Goal: Find specific page/section: Find specific page/section

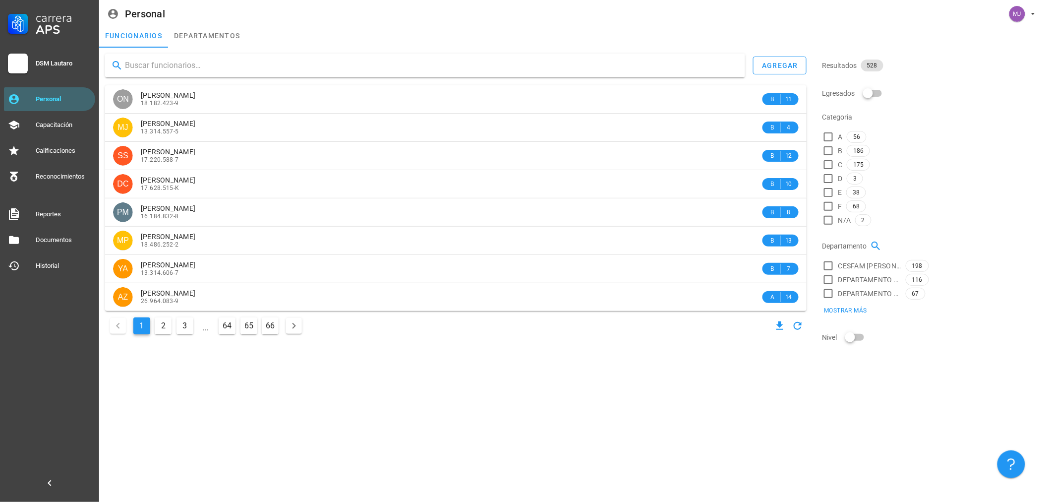
click at [305, 58] on input "text" at bounding box center [431, 66] width 612 height 16
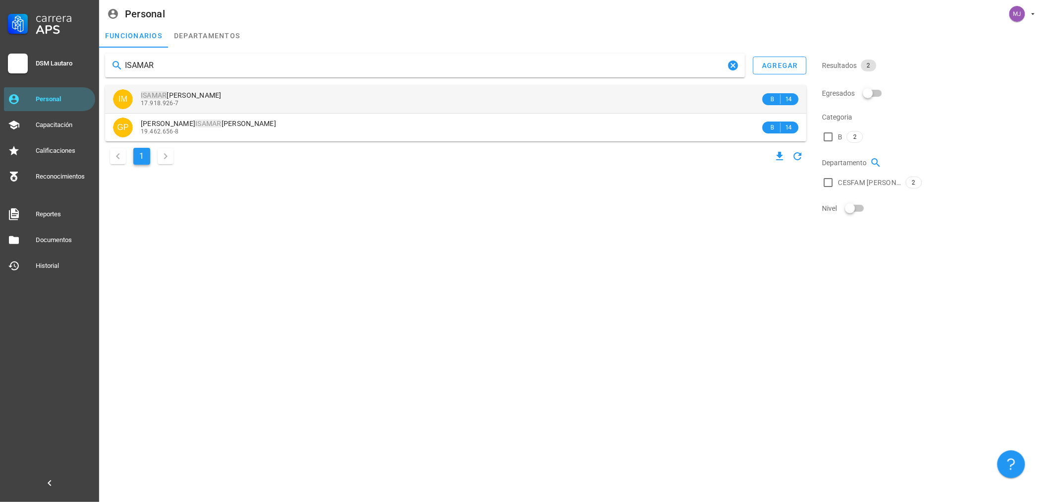
type input "ISAMAR"
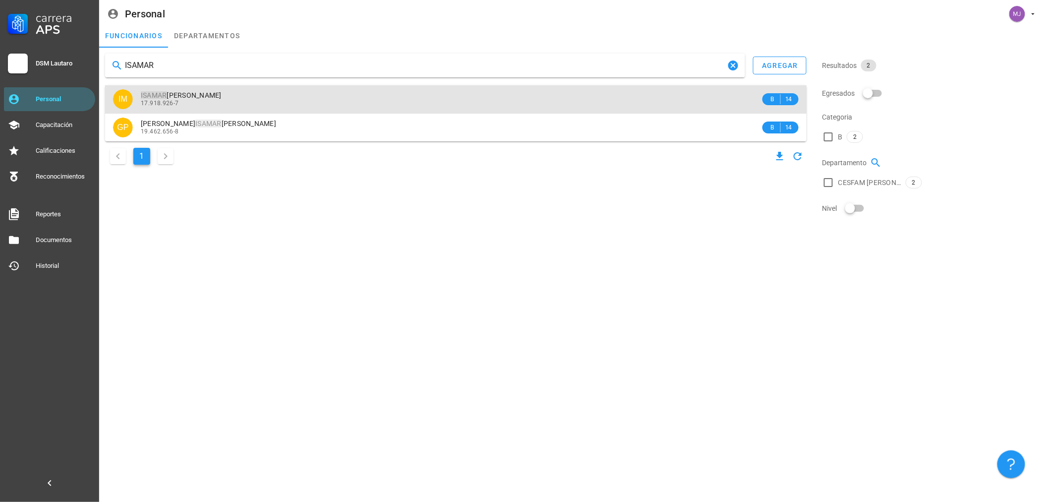
click at [223, 106] on div "17.918.926-7" at bounding box center [451, 103] width 620 height 7
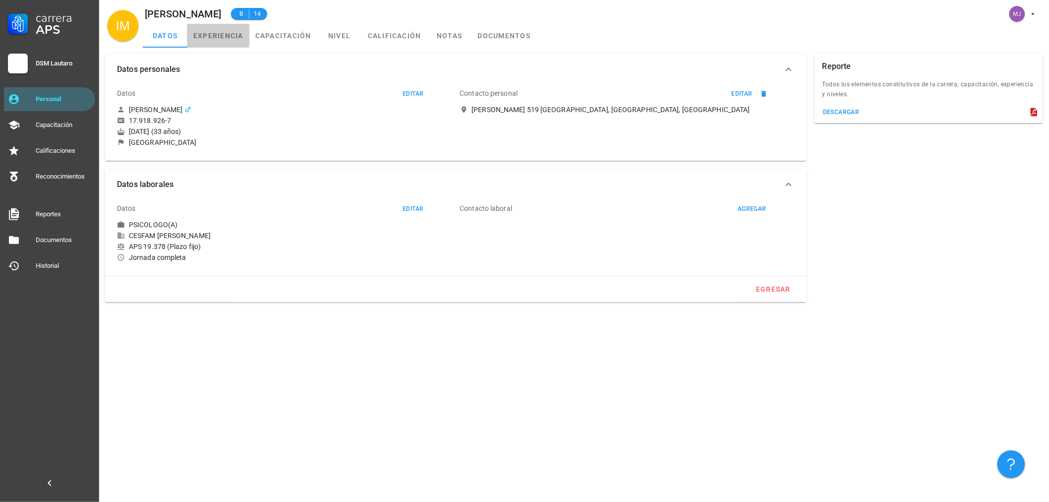
click at [194, 30] on link "experiencia" at bounding box center [218, 36] width 62 height 24
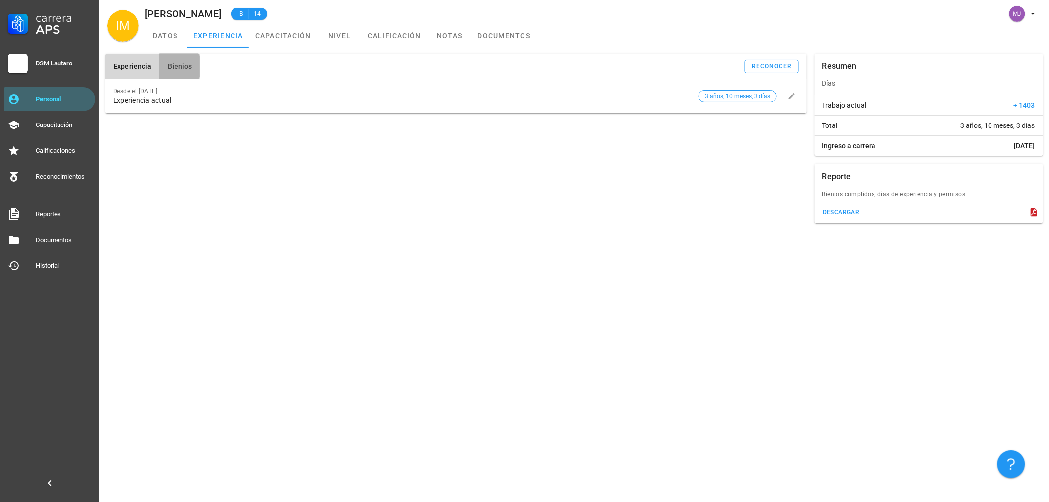
click at [182, 71] on button "Bienios" at bounding box center [179, 67] width 41 height 26
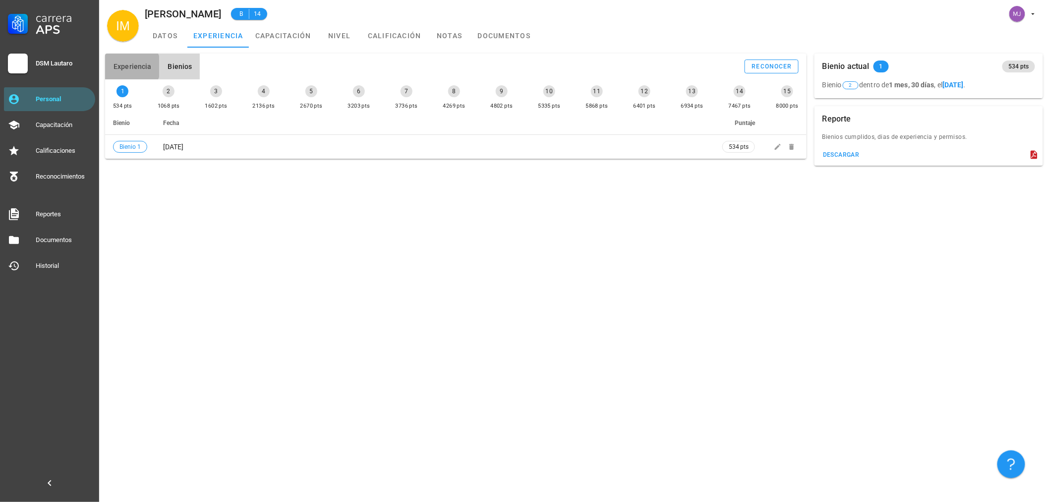
click at [137, 65] on span "Experiencia" at bounding box center [132, 66] width 38 height 8
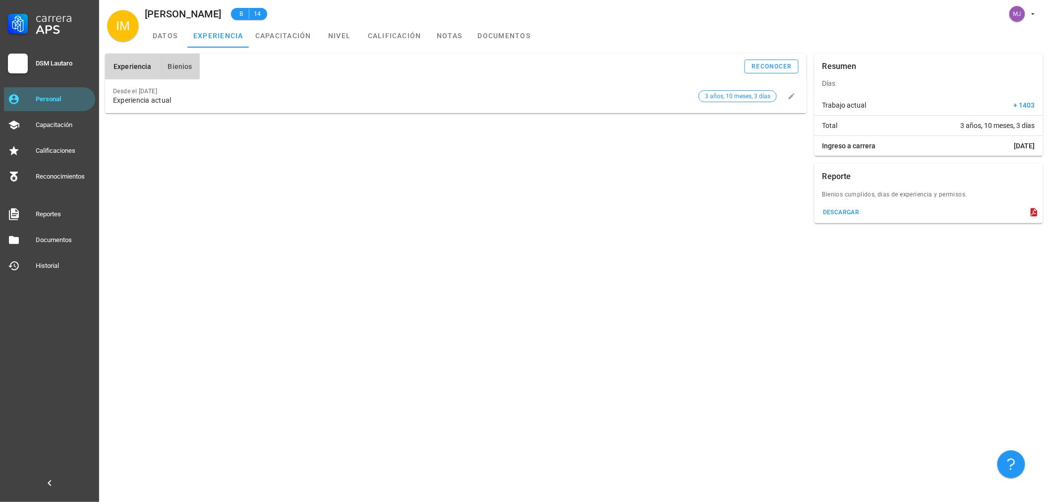
click at [165, 68] on button "Bienios" at bounding box center [179, 67] width 41 height 26
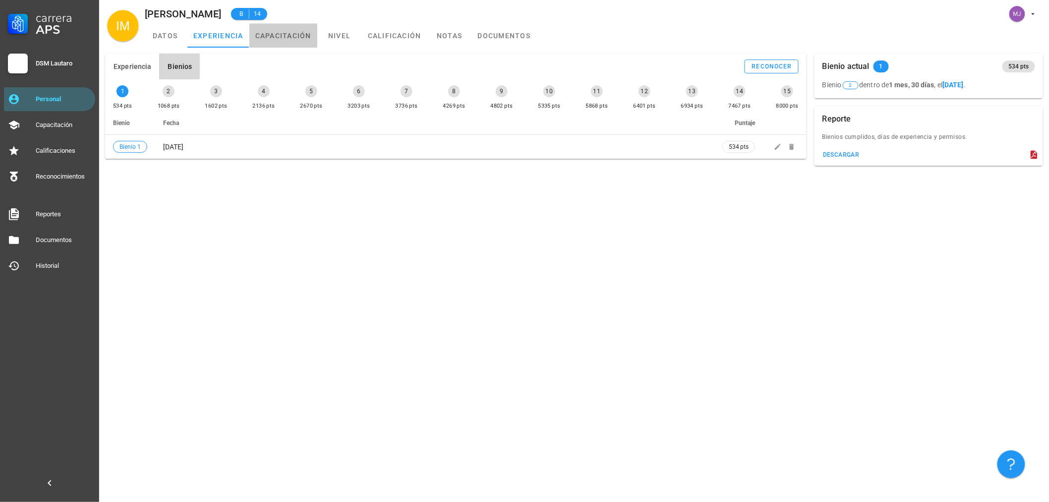
click at [288, 38] on link "capacitación" at bounding box center [283, 36] width 68 height 24
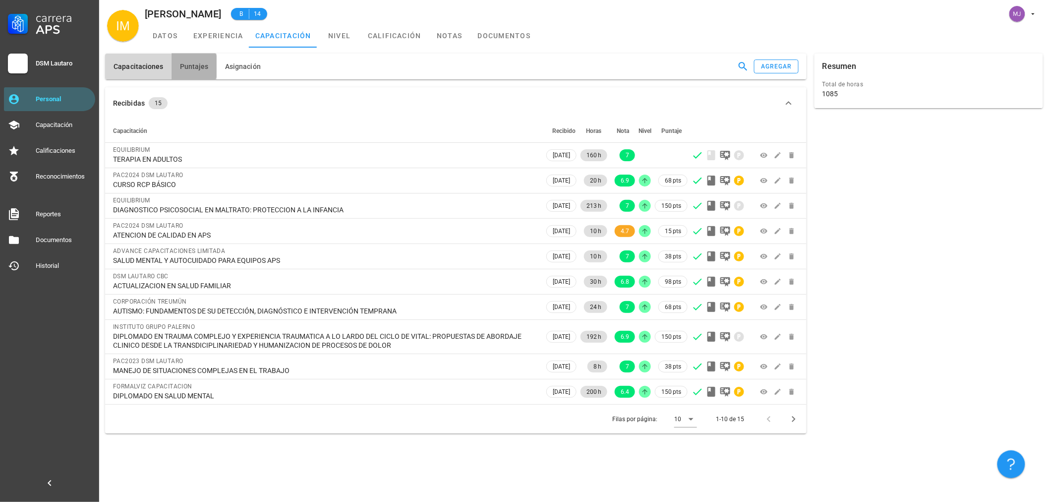
click at [194, 68] on span "Puntajes" at bounding box center [193, 66] width 29 height 8
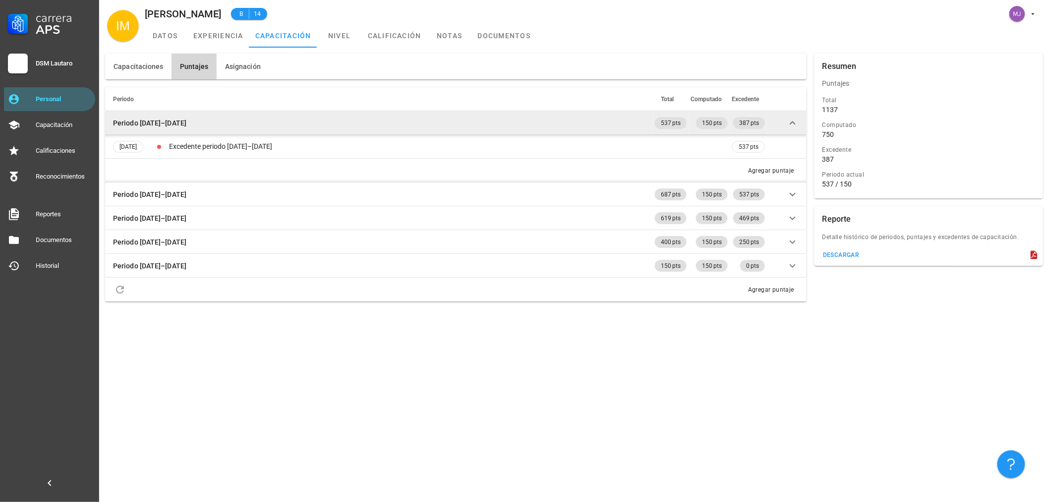
click at [785, 126] on td at bounding box center [787, 123] width 40 height 24
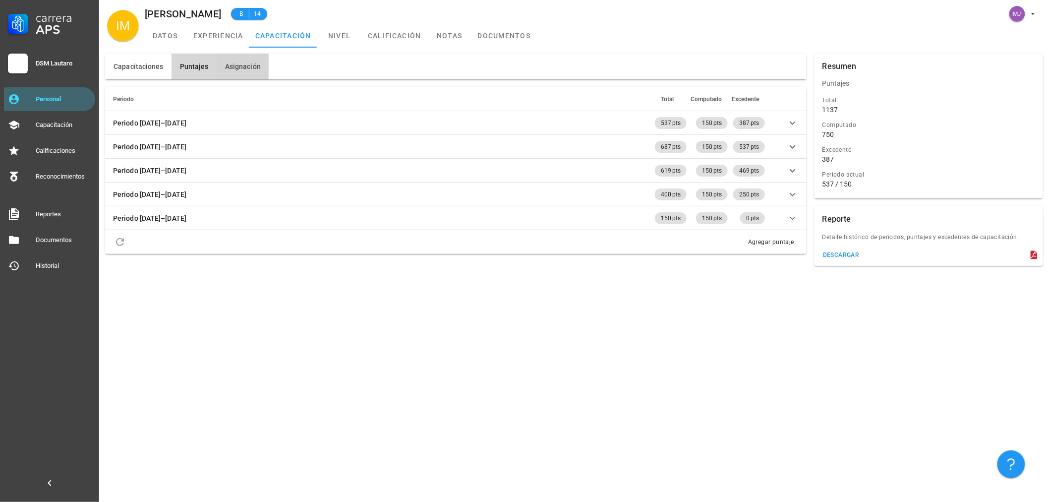
click at [247, 63] on span "Asignación" at bounding box center [243, 66] width 36 height 8
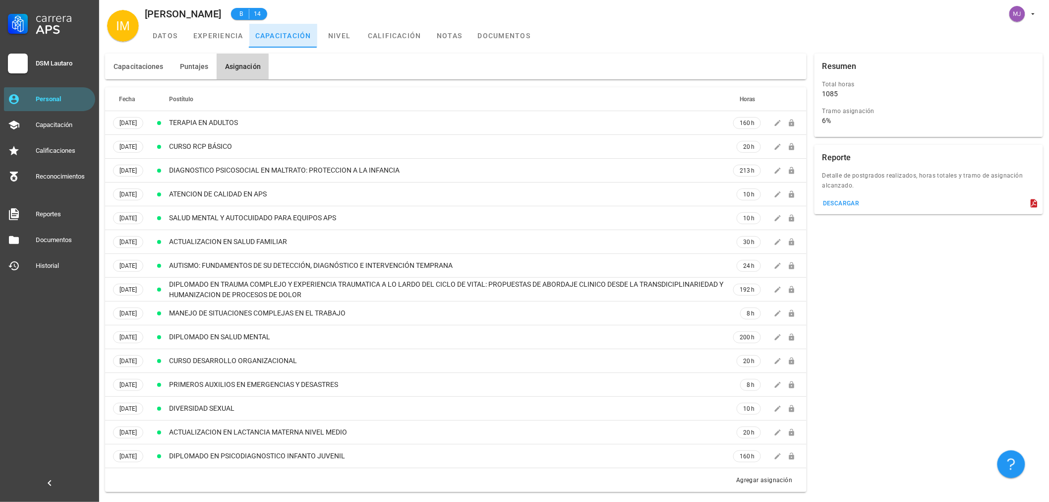
click at [312, 34] on link "capacitación" at bounding box center [283, 36] width 68 height 24
click at [364, 38] on link "calificación" at bounding box center [394, 36] width 65 height 24
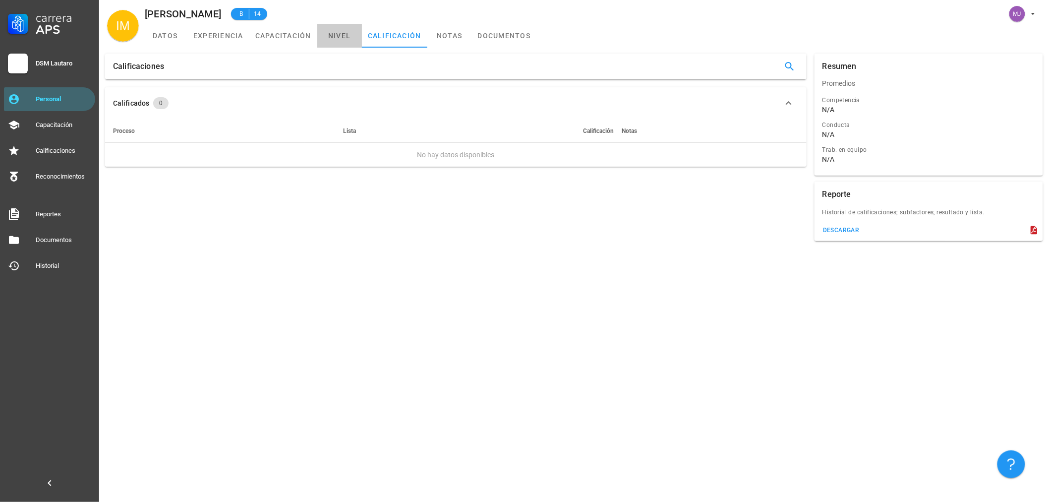
click at [349, 37] on link "nivel" at bounding box center [339, 36] width 45 height 24
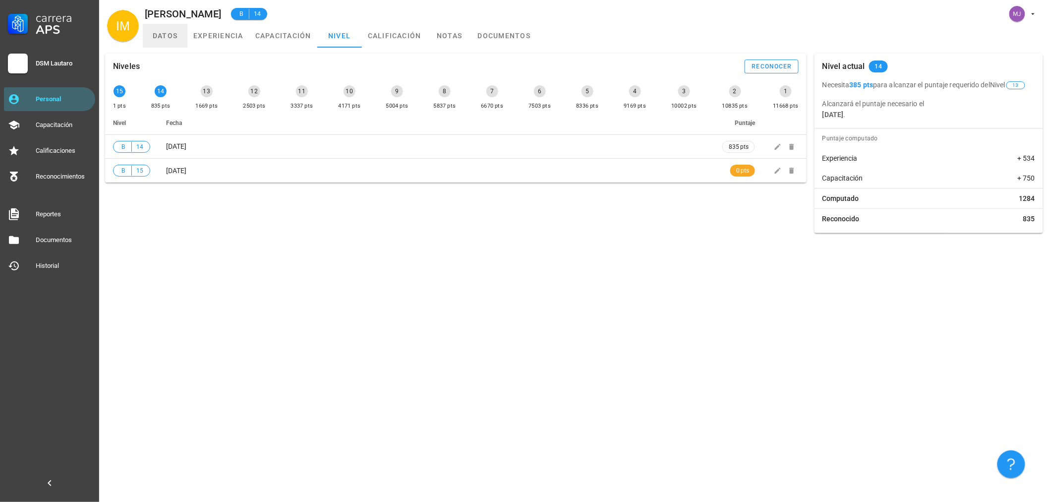
click at [151, 38] on link "datos" at bounding box center [165, 36] width 45 height 24
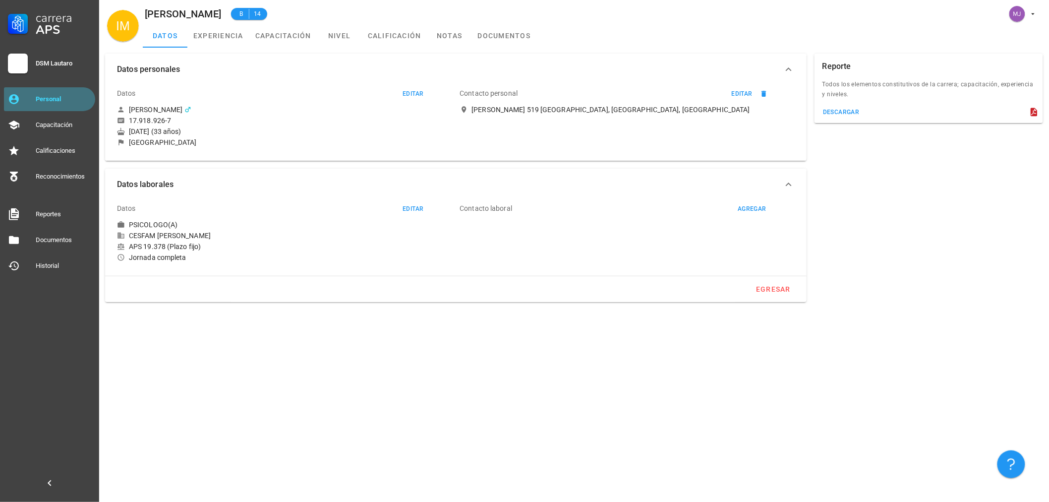
click at [48, 91] on div "Personal" at bounding box center [64, 99] width 56 height 16
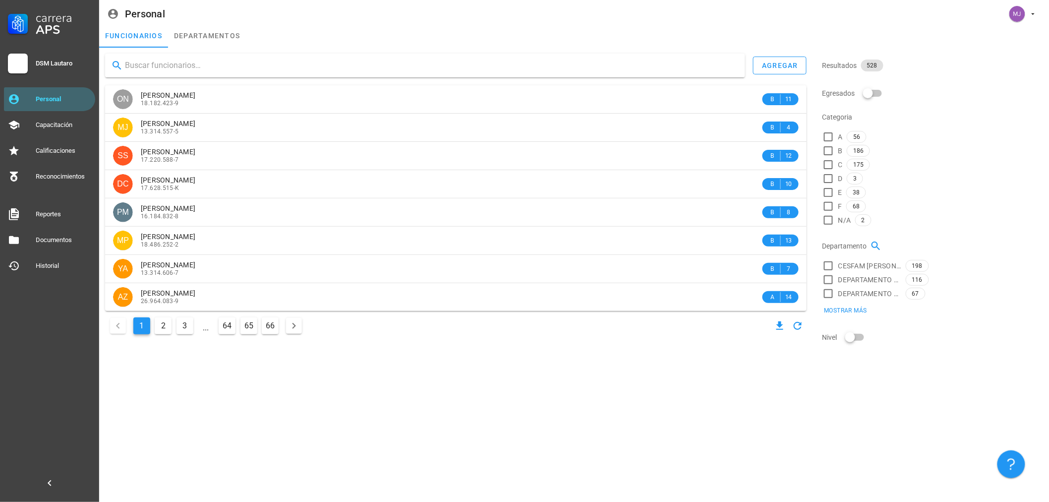
click at [195, 67] on input "text" at bounding box center [431, 66] width 612 height 16
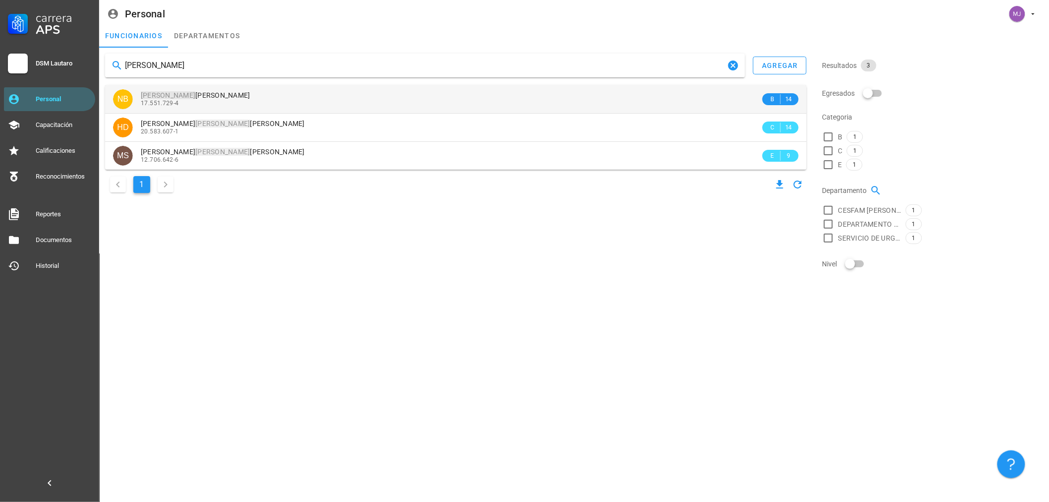
type input "[PERSON_NAME]"
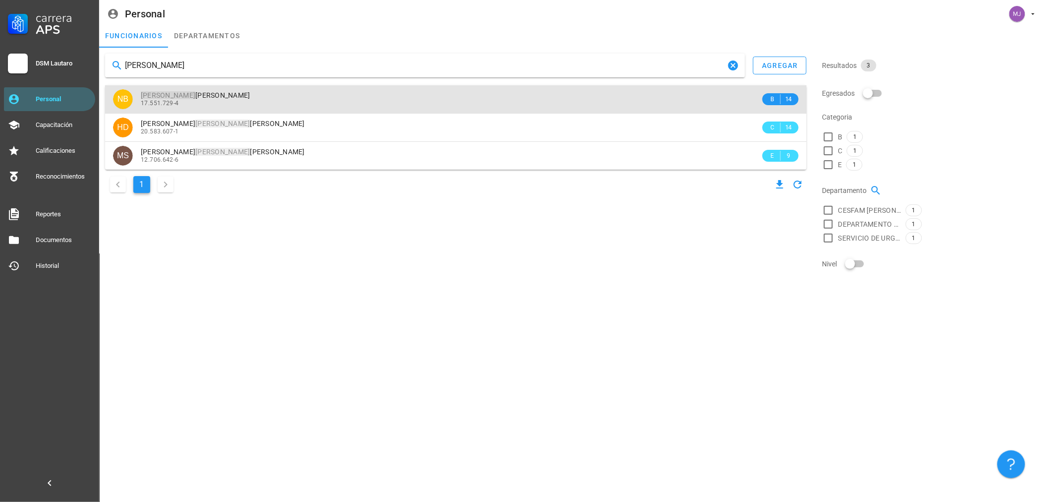
click at [233, 97] on span "[PERSON_NAME]" at bounding box center [196, 95] width 110 height 8
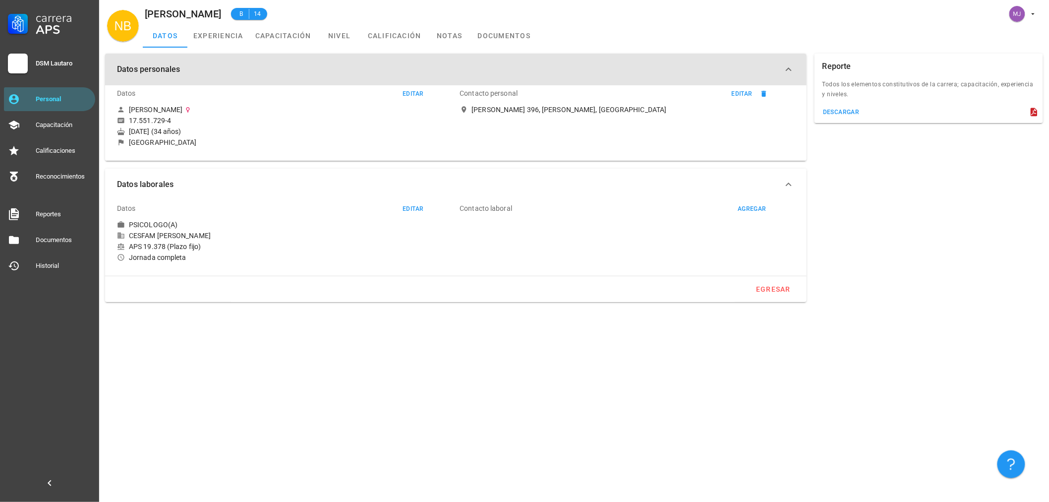
click at [244, 60] on button "Datos personales" at bounding box center [456, 70] width 702 height 32
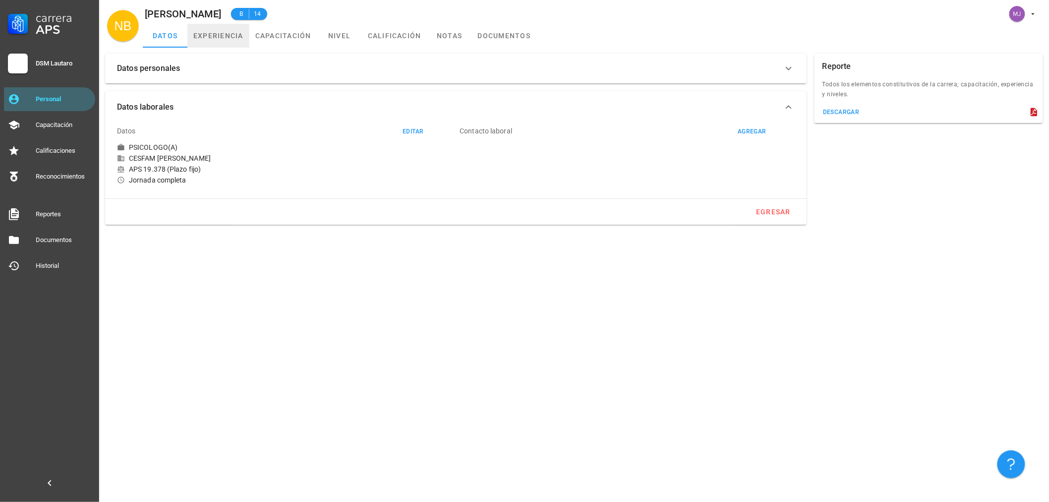
click at [226, 45] on link "experiencia" at bounding box center [218, 36] width 62 height 24
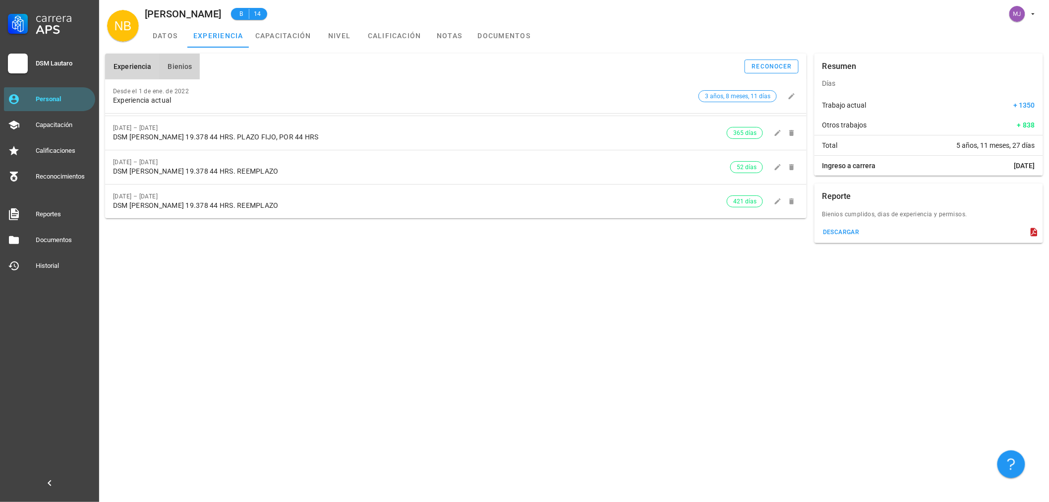
click at [176, 63] on span "Bienios" at bounding box center [179, 66] width 25 height 8
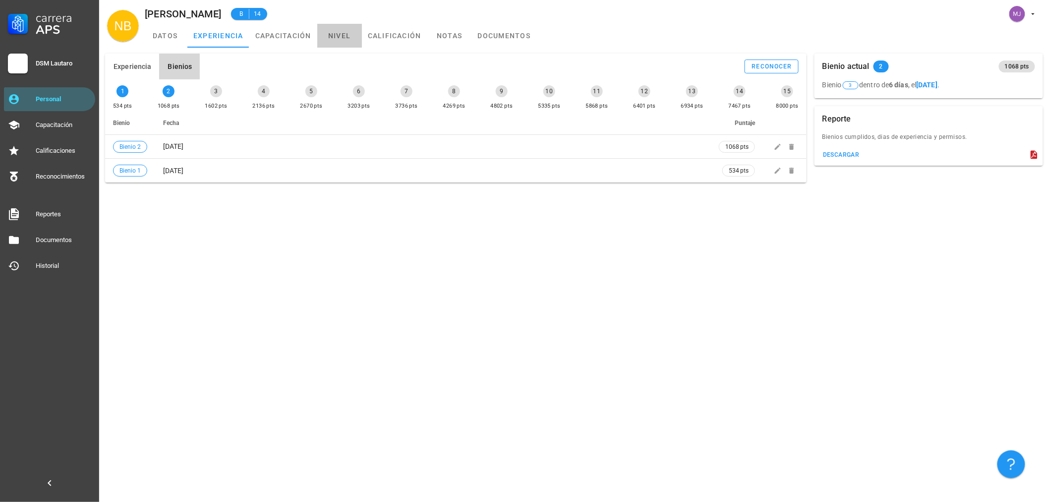
click at [352, 26] on link "nivel" at bounding box center [339, 36] width 45 height 24
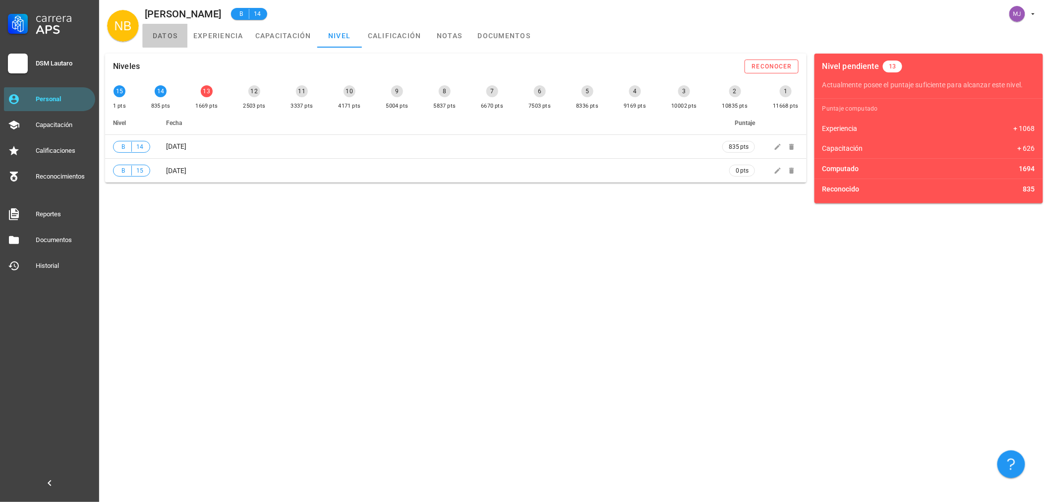
click at [153, 28] on link "datos" at bounding box center [165, 36] width 45 height 24
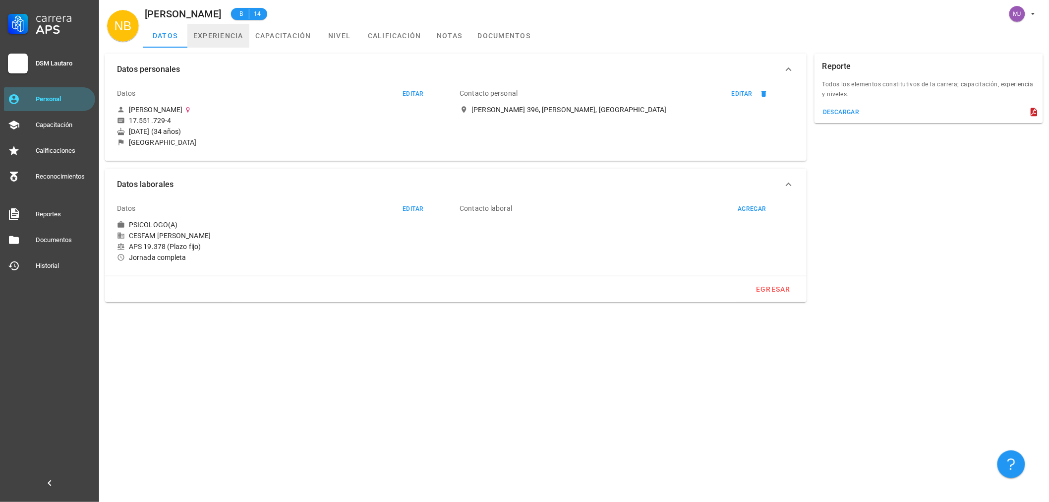
click at [241, 35] on link "experiencia" at bounding box center [218, 36] width 62 height 24
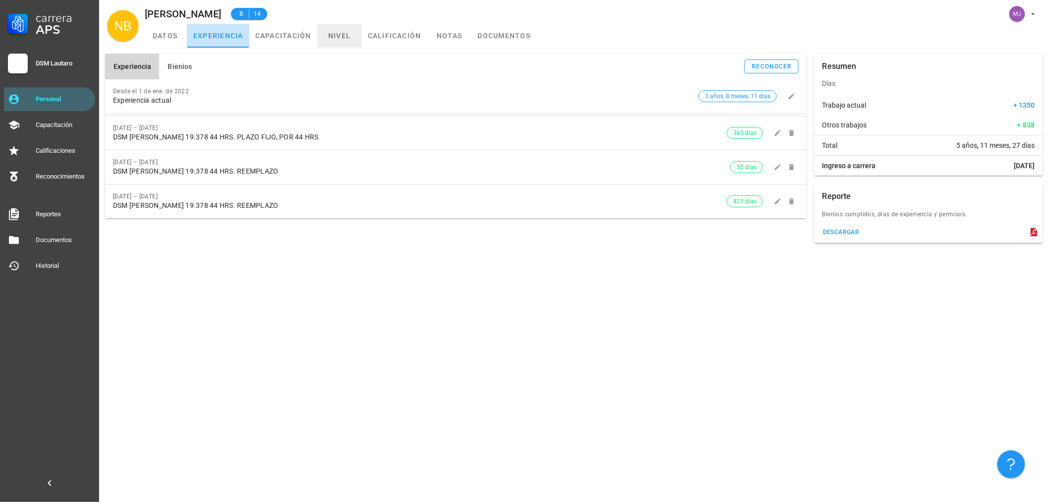
click at [317, 42] on link "nivel" at bounding box center [339, 36] width 45 height 24
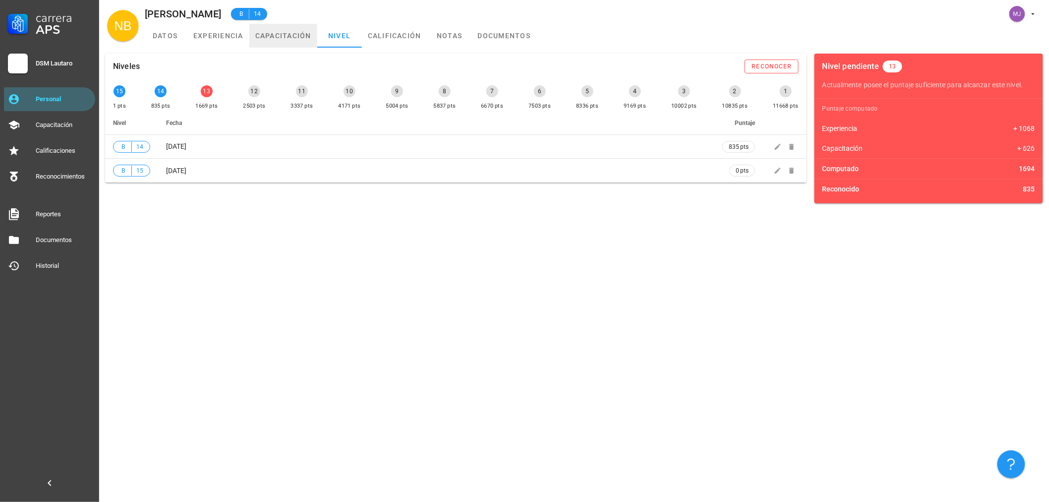
click at [283, 31] on link "capacitación" at bounding box center [283, 36] width 68 height 24
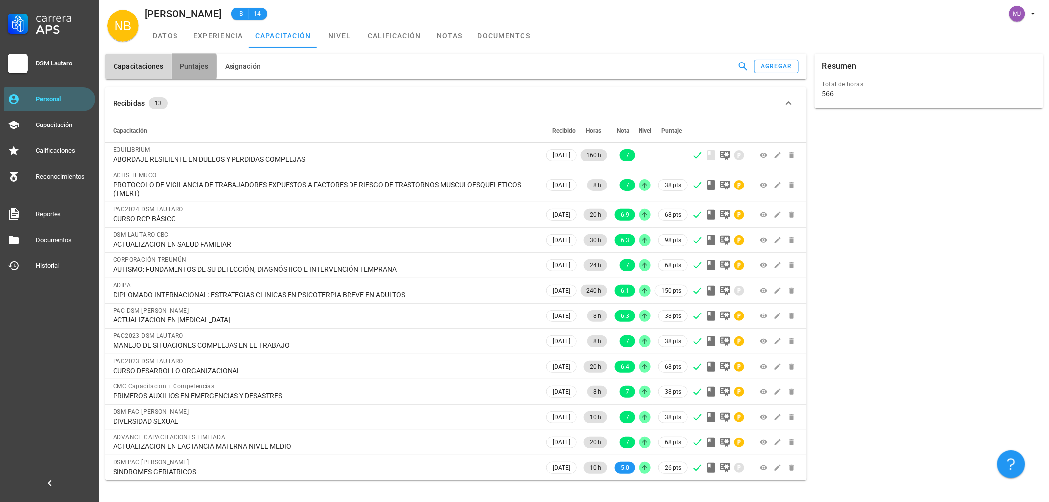
click at [187, 57] on button "Puntajes" at bounding box center [194, 67] width 45 height 26
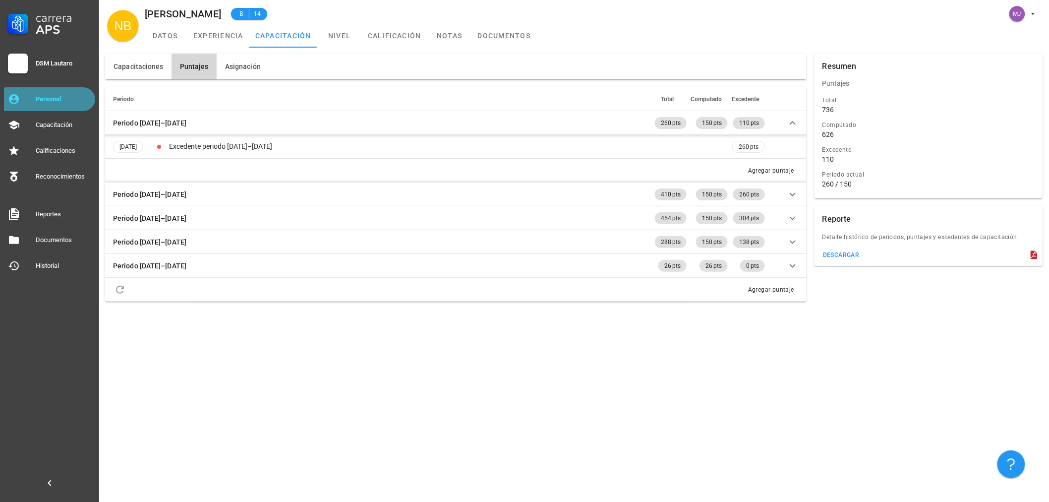
click at [76, 102] on div "Personal" at bounding box center [64, 99] width 56 height 8
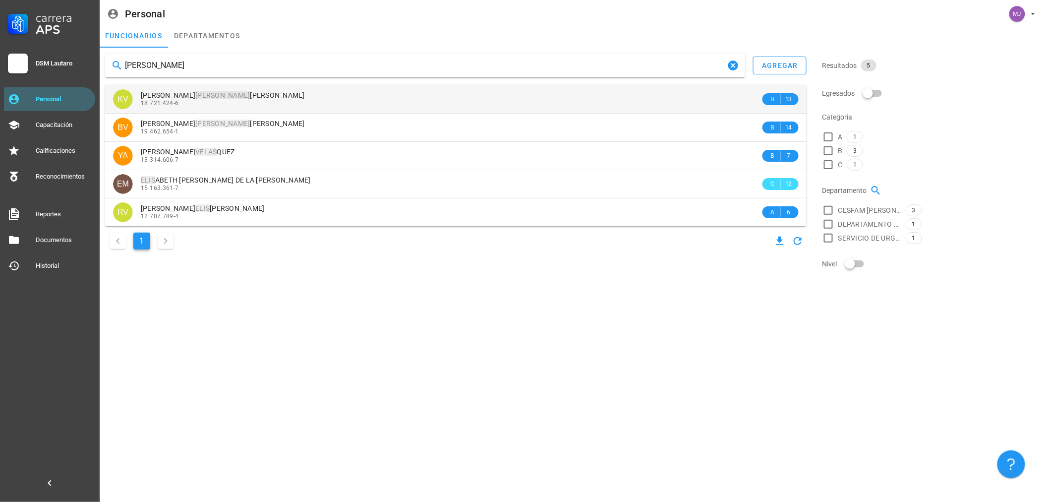
type input "[PERSON_NAME]"
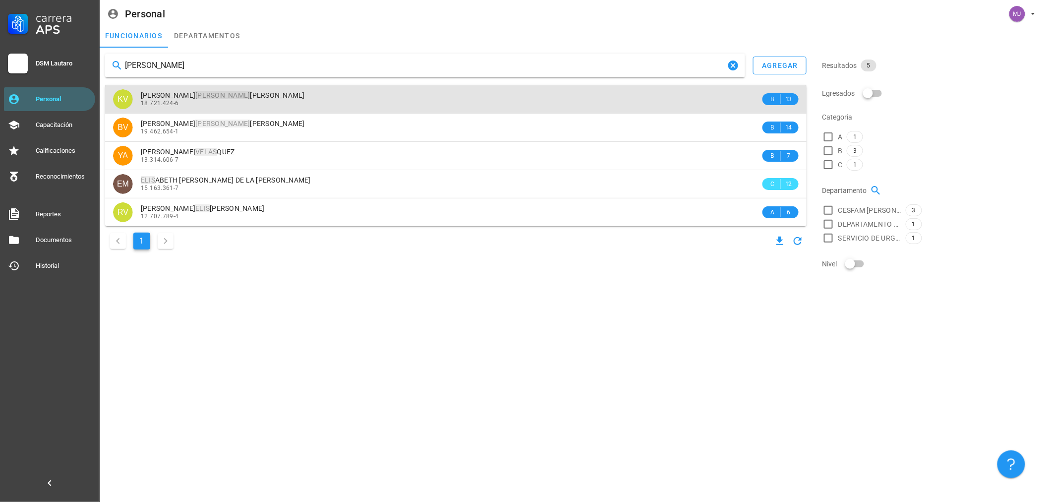
click at [197, 93] on mark "[PERSON_NAME]" at bounding box center [222, 95] width 55 height 8
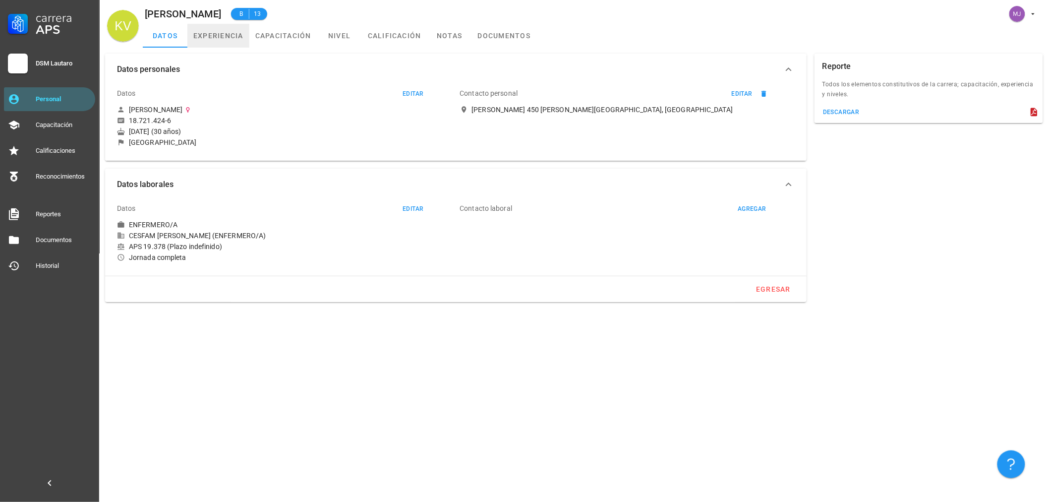
click at [218, 31] on link "experiencia" at bounding box center [218, 36] width 62 height 24
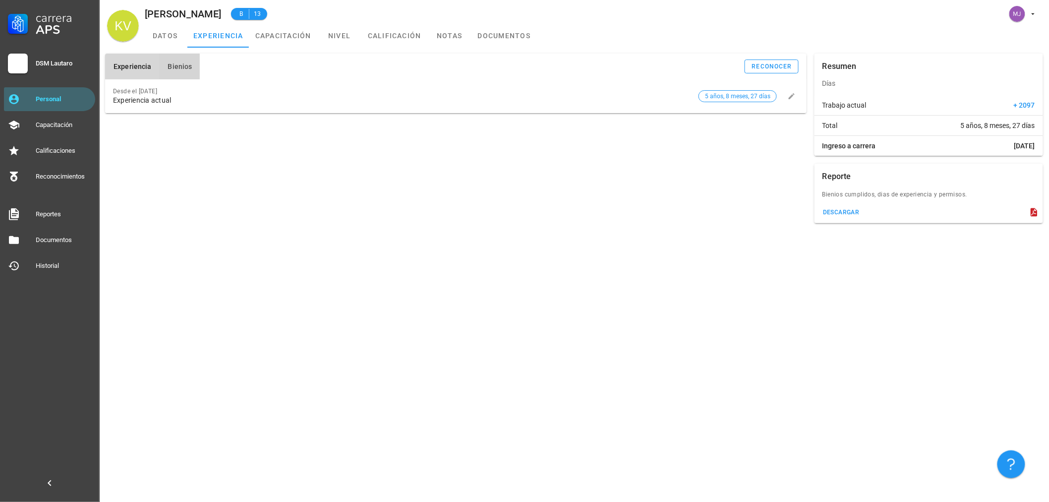
click at [181, 60] on button "Bienios" at bounding box center [179, 67] width 41 height 26
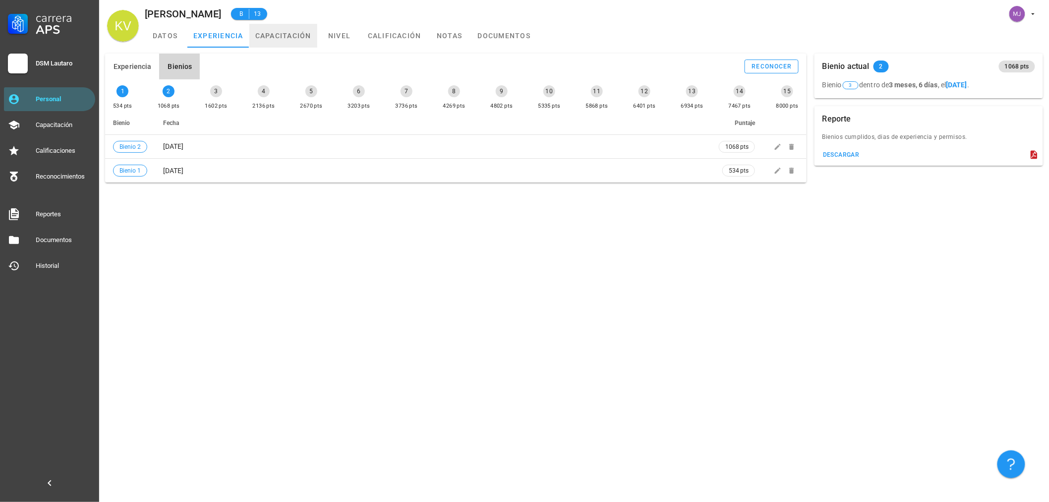
click at [309, 34] on link "capacitación" at bounding box center [283, 36] width 68 height 24
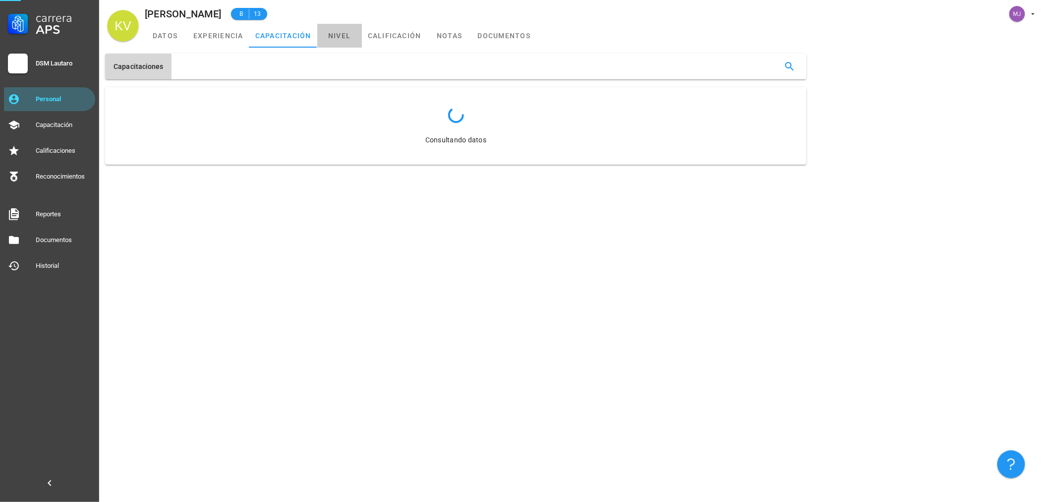
click at [328, 31] on link "nivel" at bounding box center [339, 36] width 45 height 24
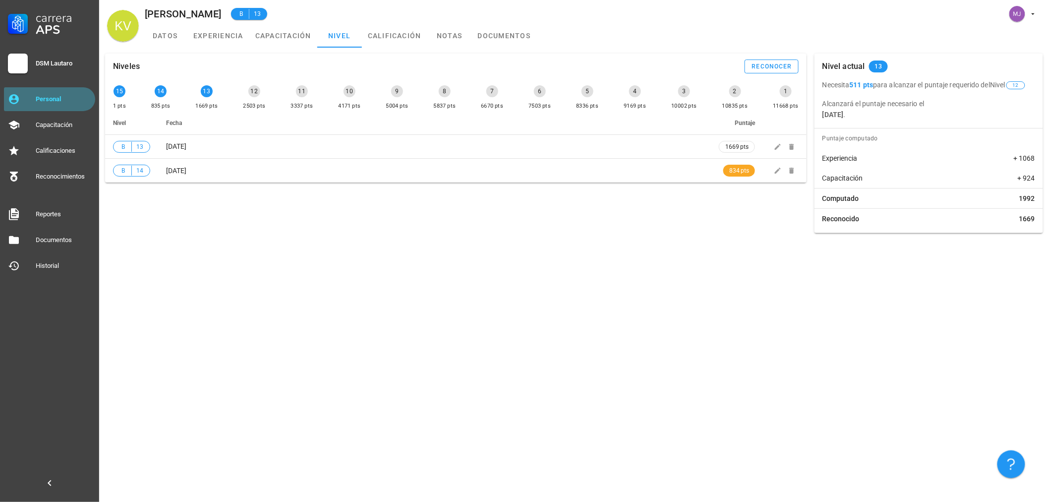
click at [50, 88] on link "Personal" at bounding box center [49, 99] width 91 height 24
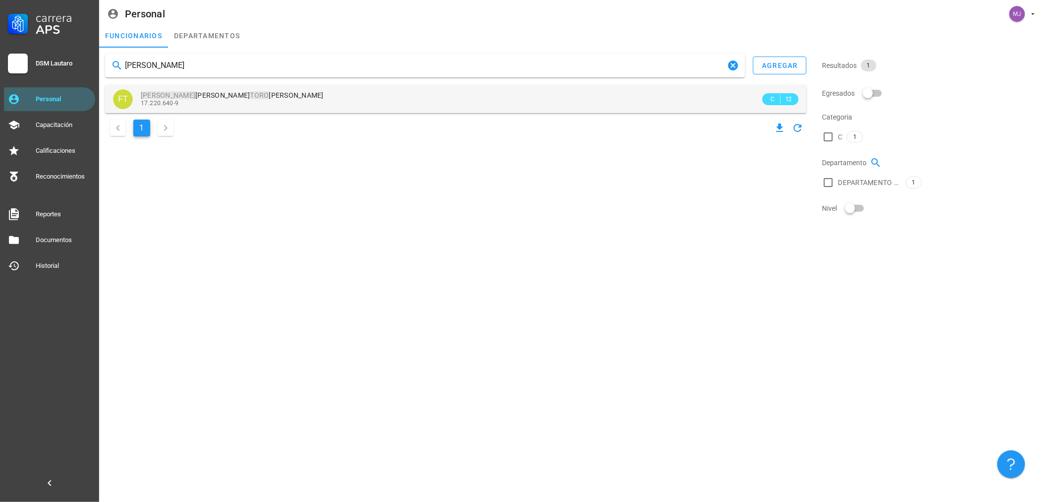
type input "[PERSON_NAME]"
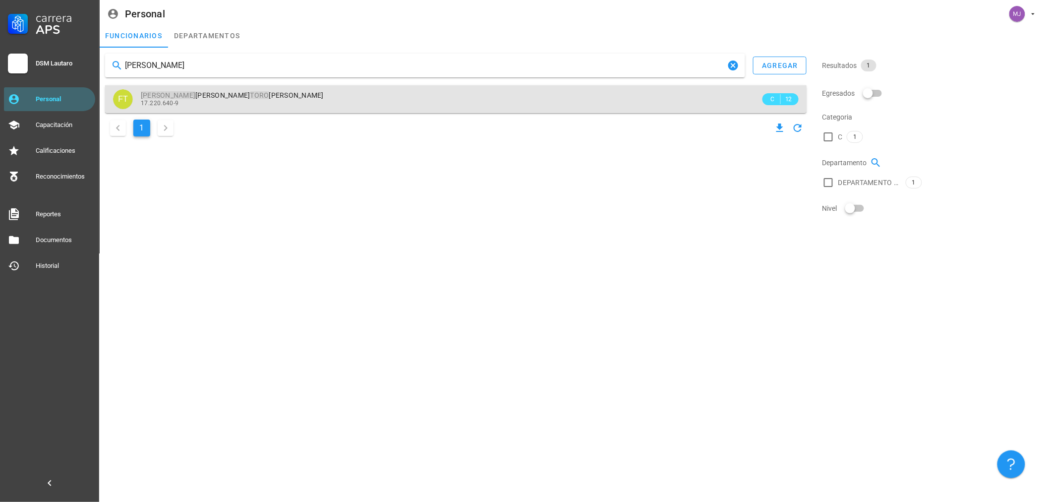
click at [236, 103] on div "17.220.640-9" at bounding box center [451, 103] width 620 height 7
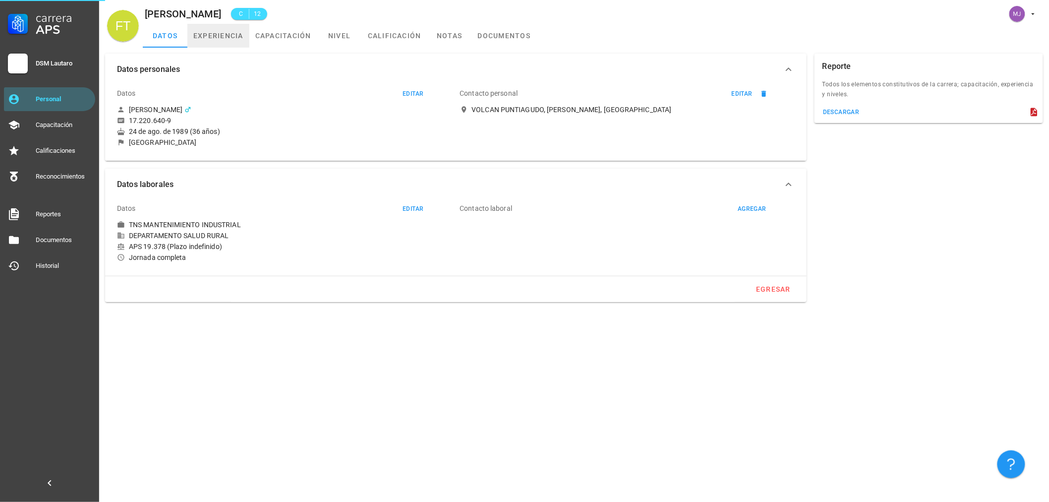
click at [211, 39] on link "experiencia" at bounding box center [218, 36] width 62 height 24
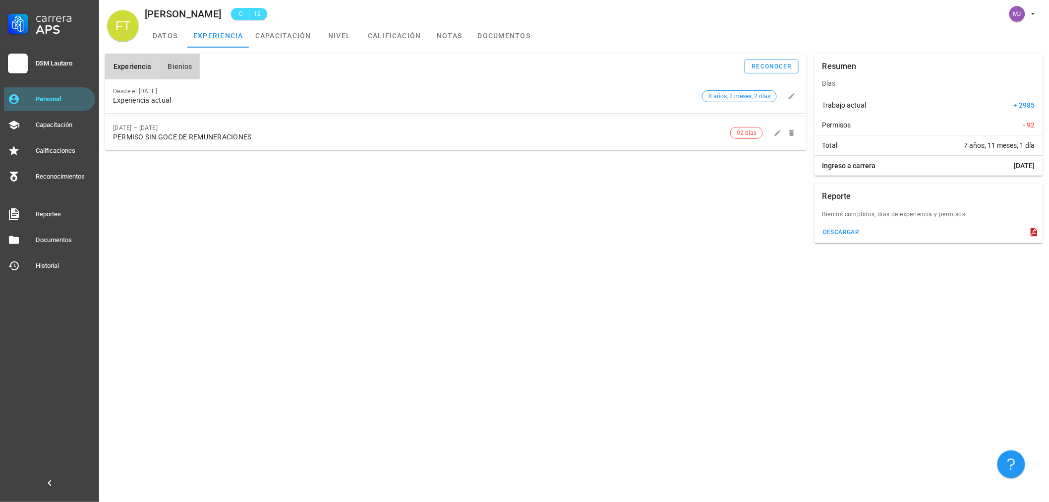
click at [179, 65] on span "Bienios" at bounding box center [179, 66] width 25 height 8
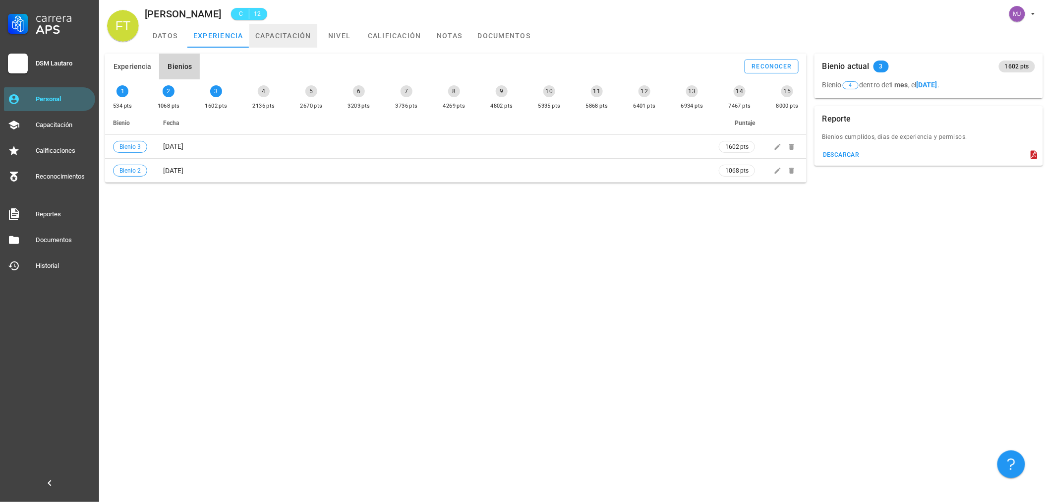
click at [290, 40] on link "capacitación" at bounding box center [283, 36] width 68 height 24
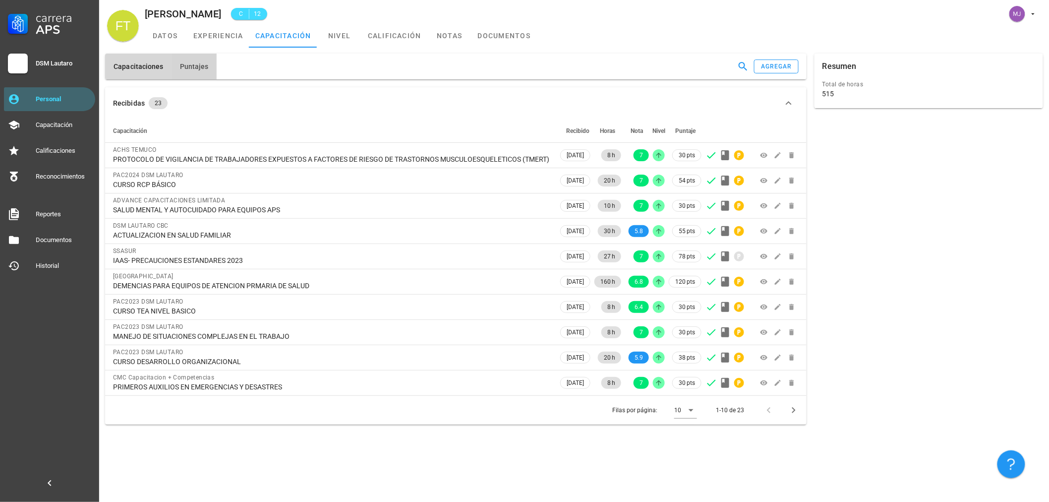
click at [200, 63] on span "Puntajes" at bounding box center [193, 66] width 29 height 8
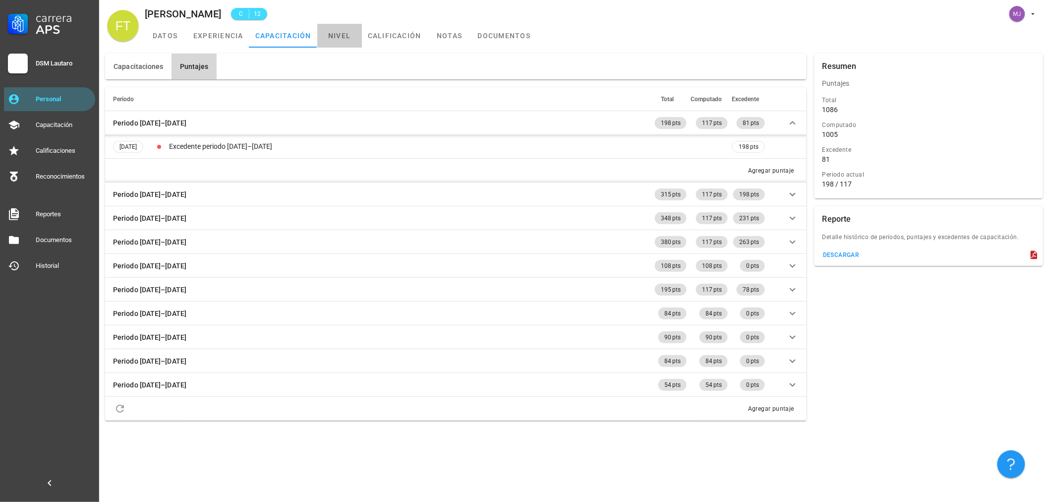
click at [341, 31] on link "nivel" at bounding box center [339, 36] width 45 height 24
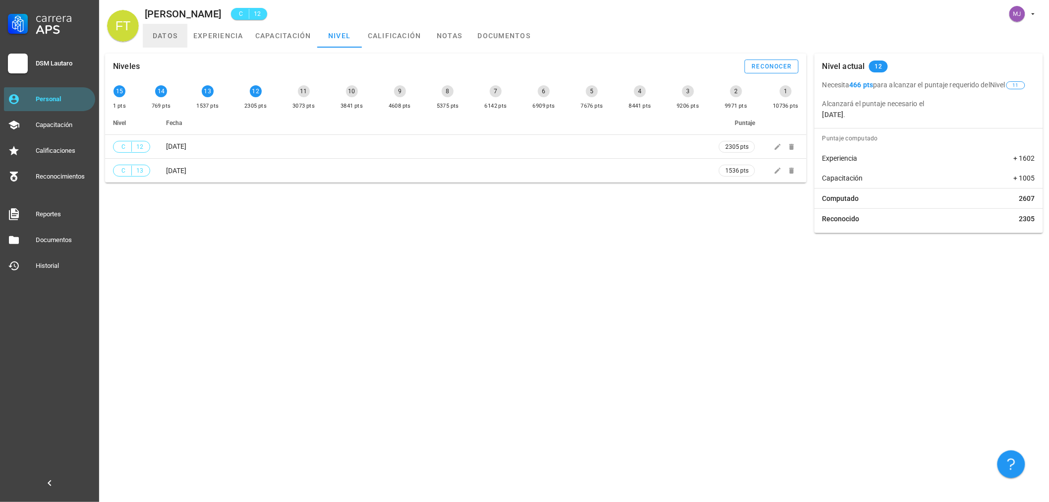
click at [172, 45] on link "datos" at bounding box center [165, 36] width 45 height 24
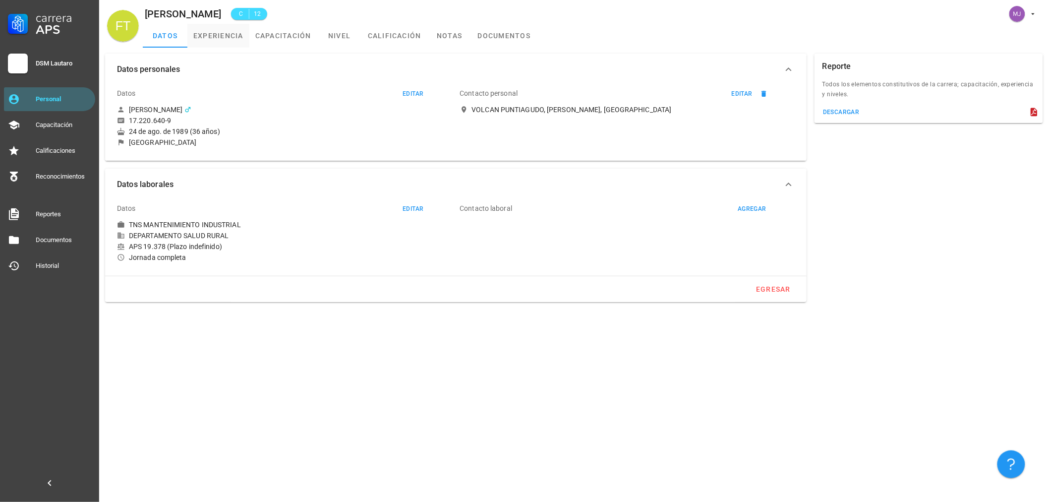
click at [237, 37] on link "experiencia" at bounding box center [218, 36] width 62 height 24
click at [207, 36] on link "experiencia" at bounding box center [218, 36] width 62 height 24
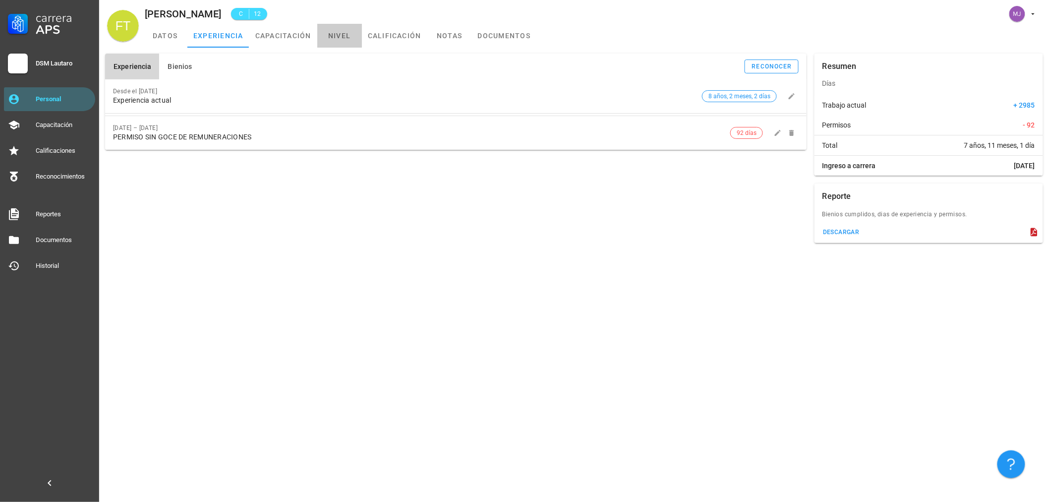
click at [340, 28] on link "nivel" at bounding box center [339, 36] width 45 height 24
